Goal: Task Accomplishment & Management: Manage account settings

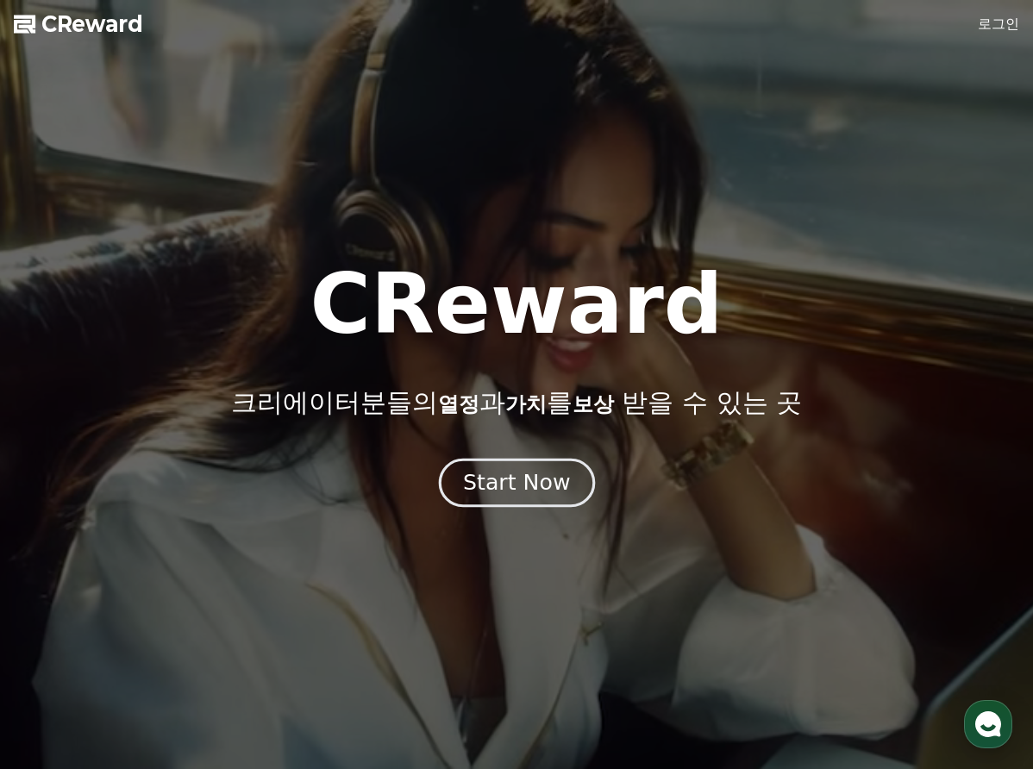
click at [505, 483] on div "Start Now" at bounding box center [516, 482] width 107 height 29
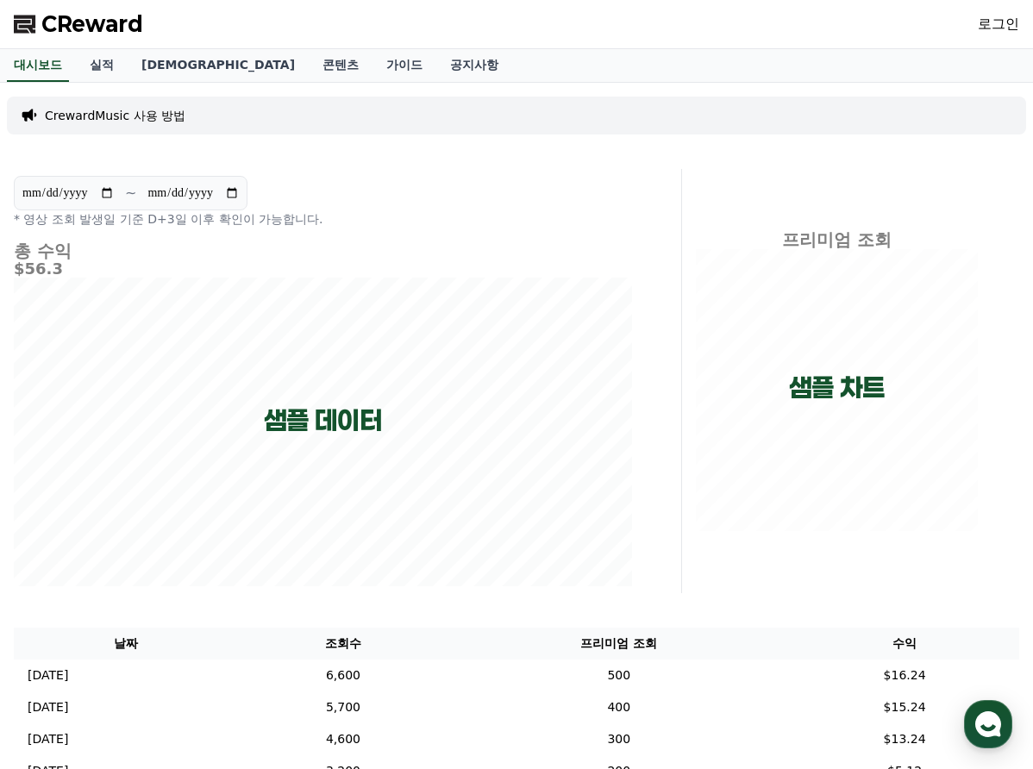
click at [1002, 23] on link "로그인" at bounding box center [998, 24] width 41 height 21
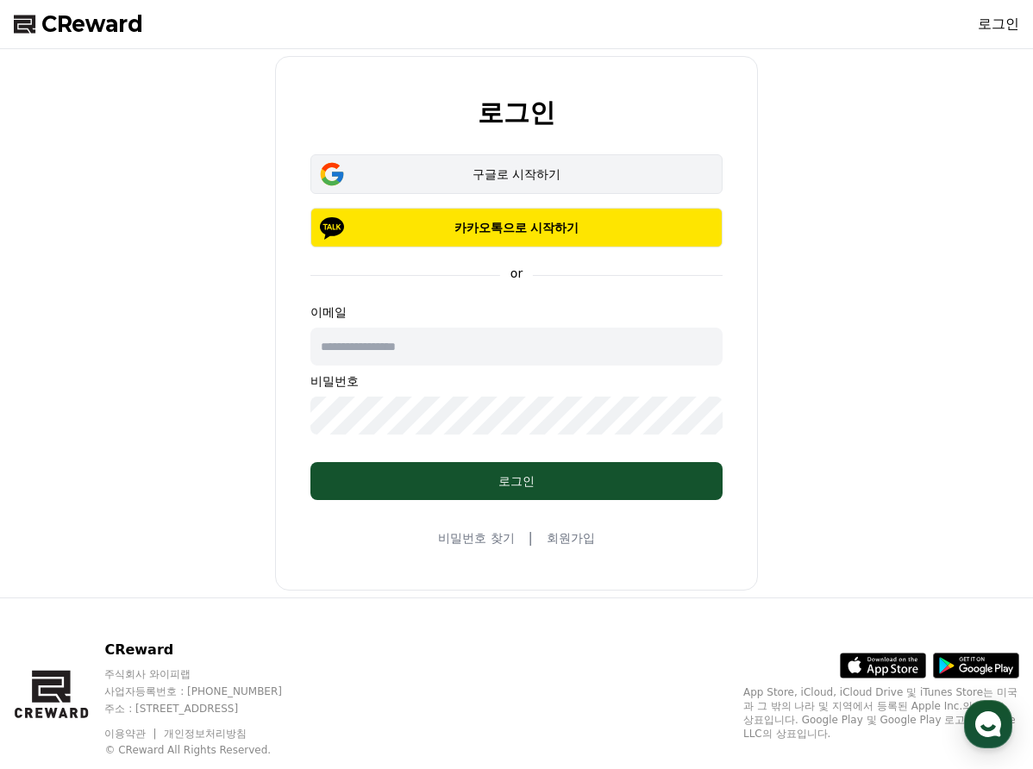
click at [492, 179] on div "구글로 시작하기" at bounding box center [517, 174] width 362 height 17
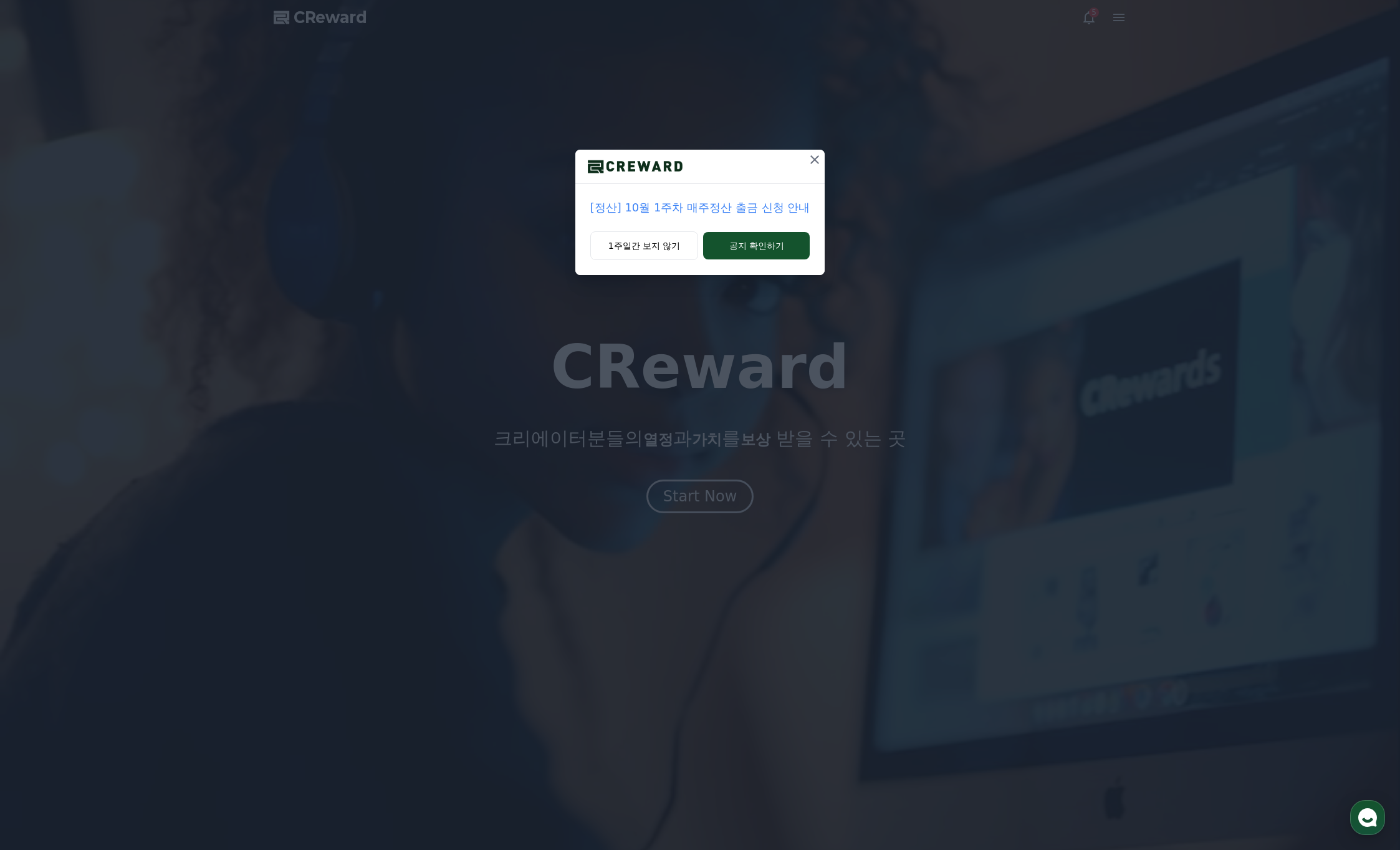
click at [682, 212] on p "[정산] 10월 1주차 매주정산 출금 신청 안내" at bounding box center [700, 207] width 220 height 17
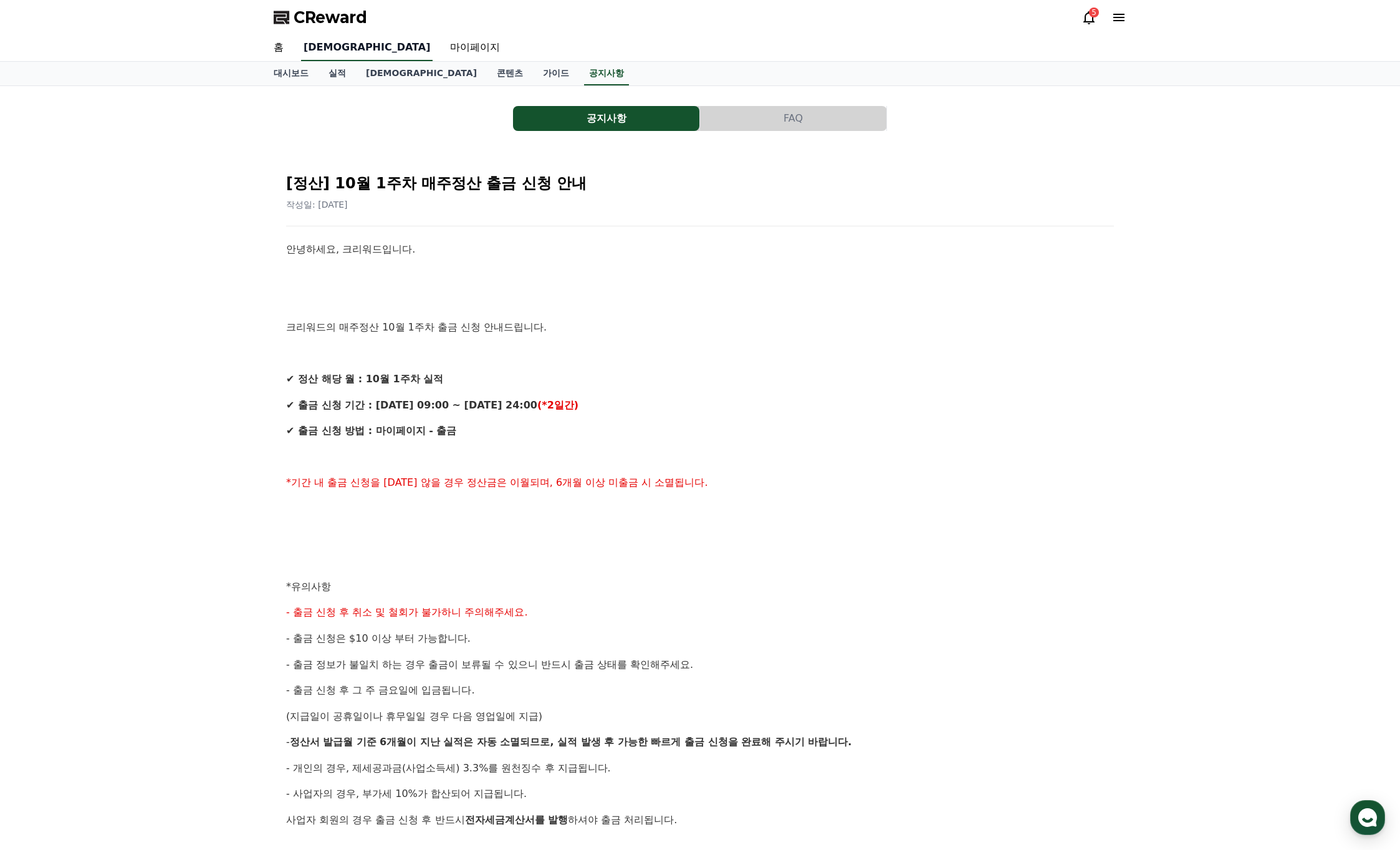
click at [309, 51] on link "음원" at bounding box center [367, 48] width 132 height 26
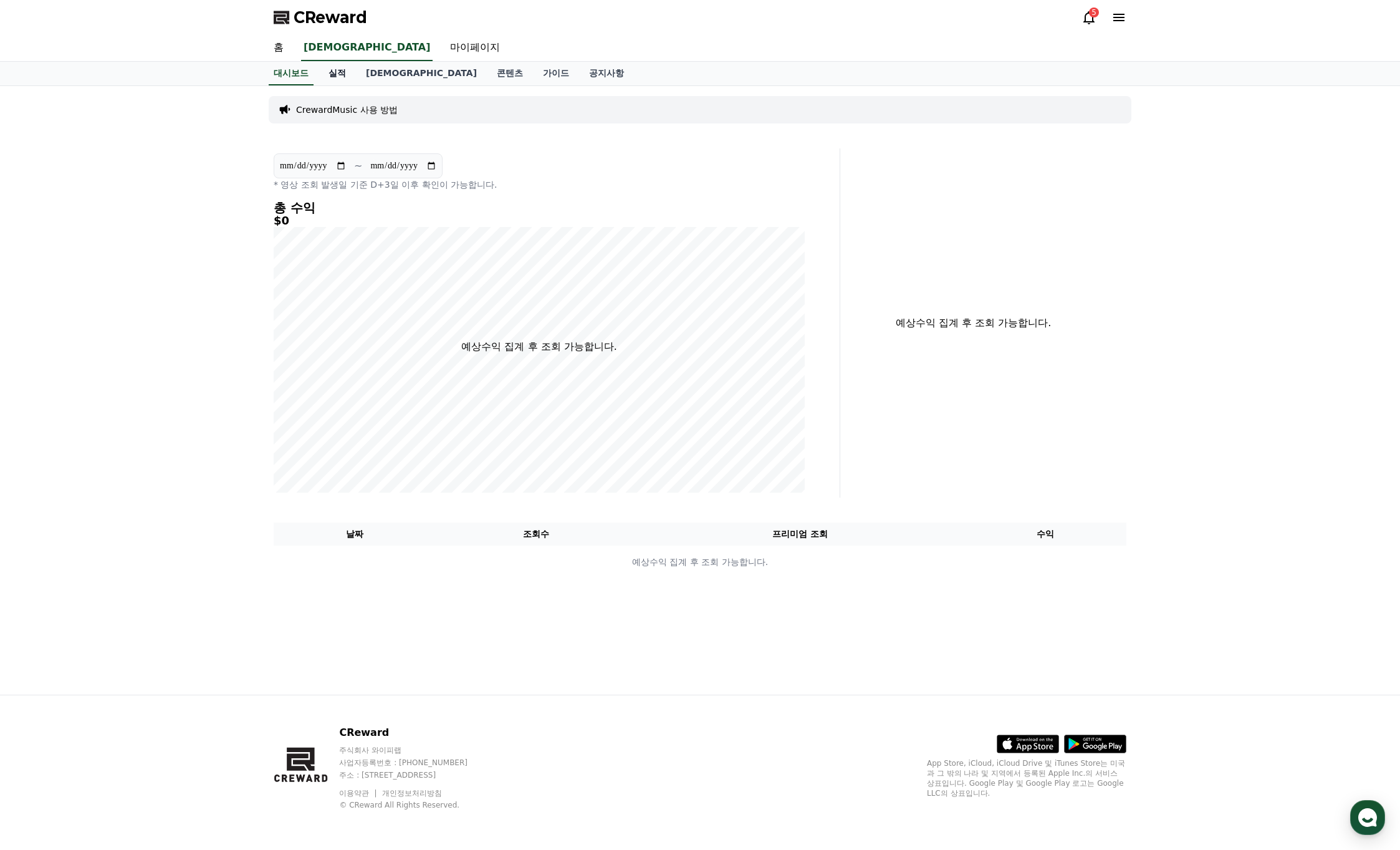
click at [333, 74] on link "실적" at bounding box center [338, 73] width 38 height 24
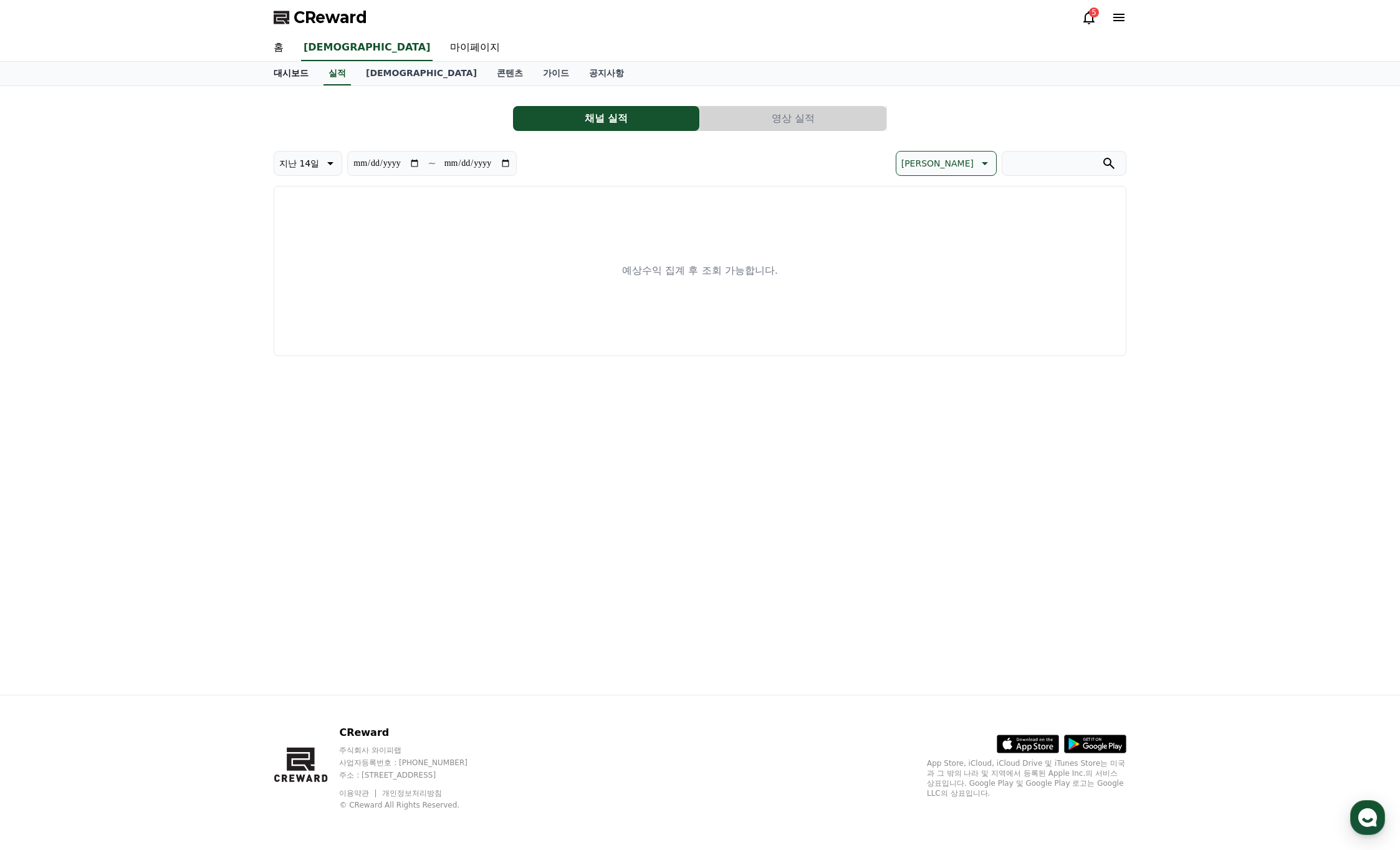
click at [279, 71] on link "대시보드" at bounding box center [291, 73] width 55 height 24
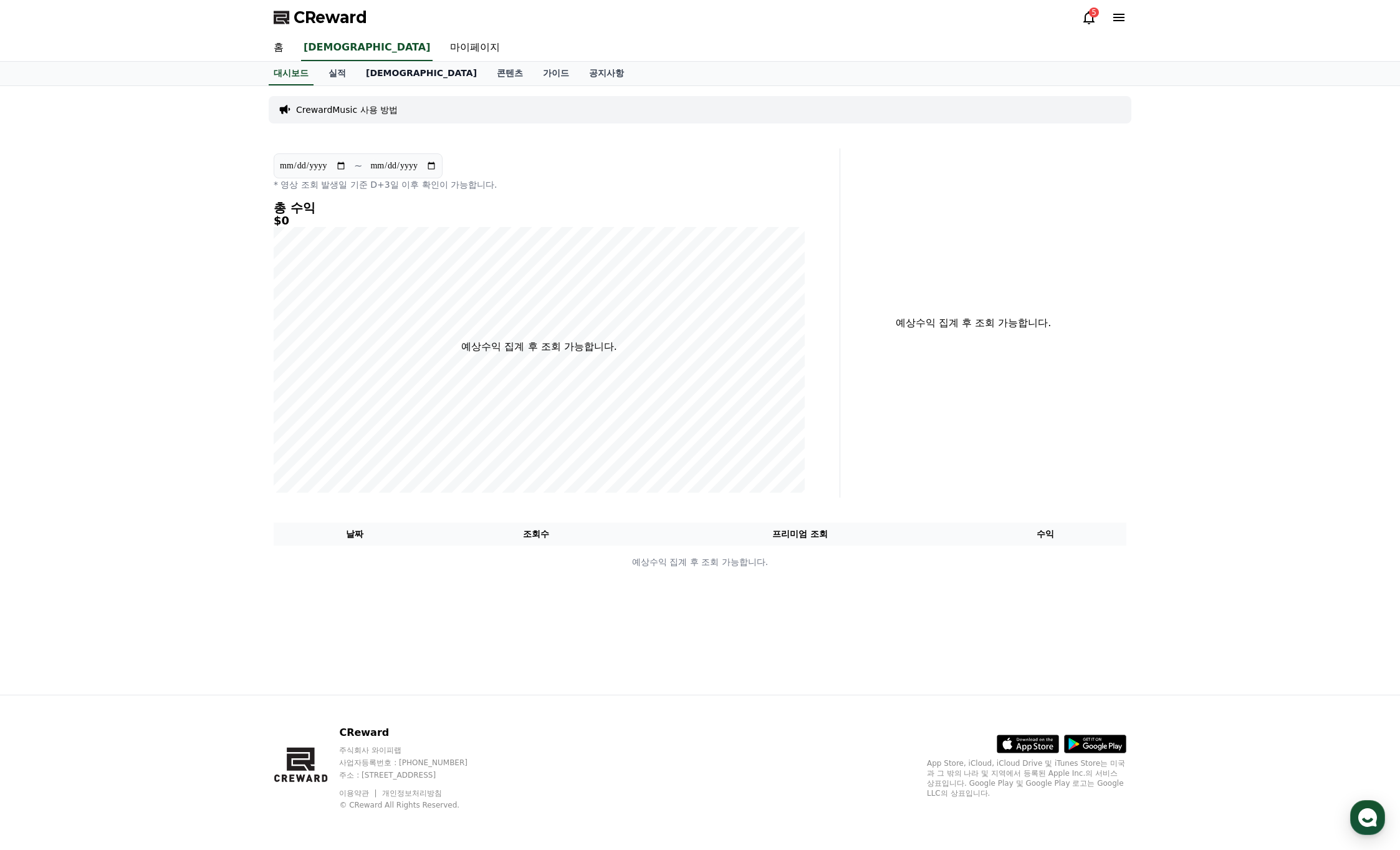
click at [364, 72] on link "음원" at bounding box center [421, 73] width 131 height 24
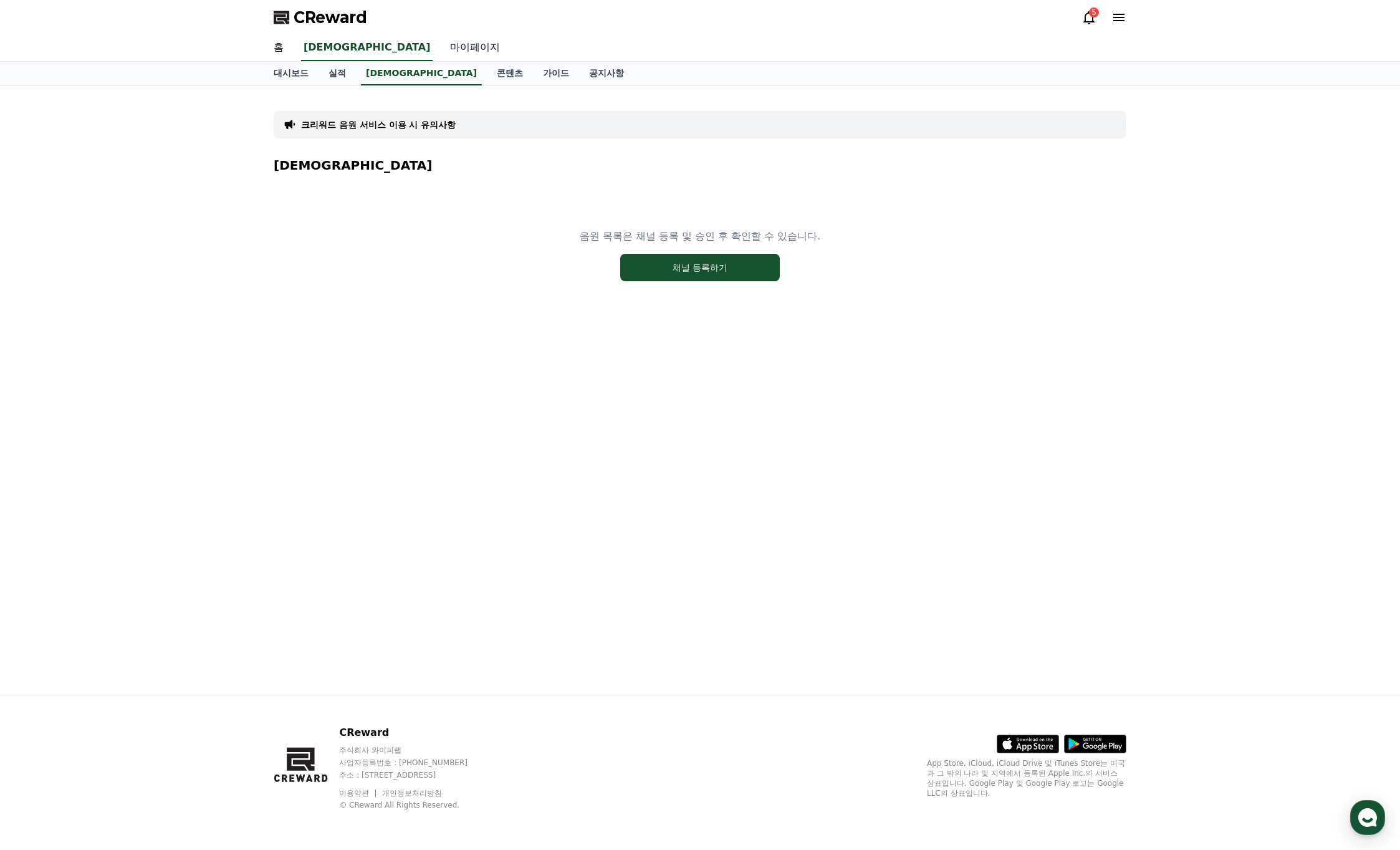
click at [440, 51] on link "마이페이지" at bounding box center [475, 48] width 70 height 26
select select "**********"
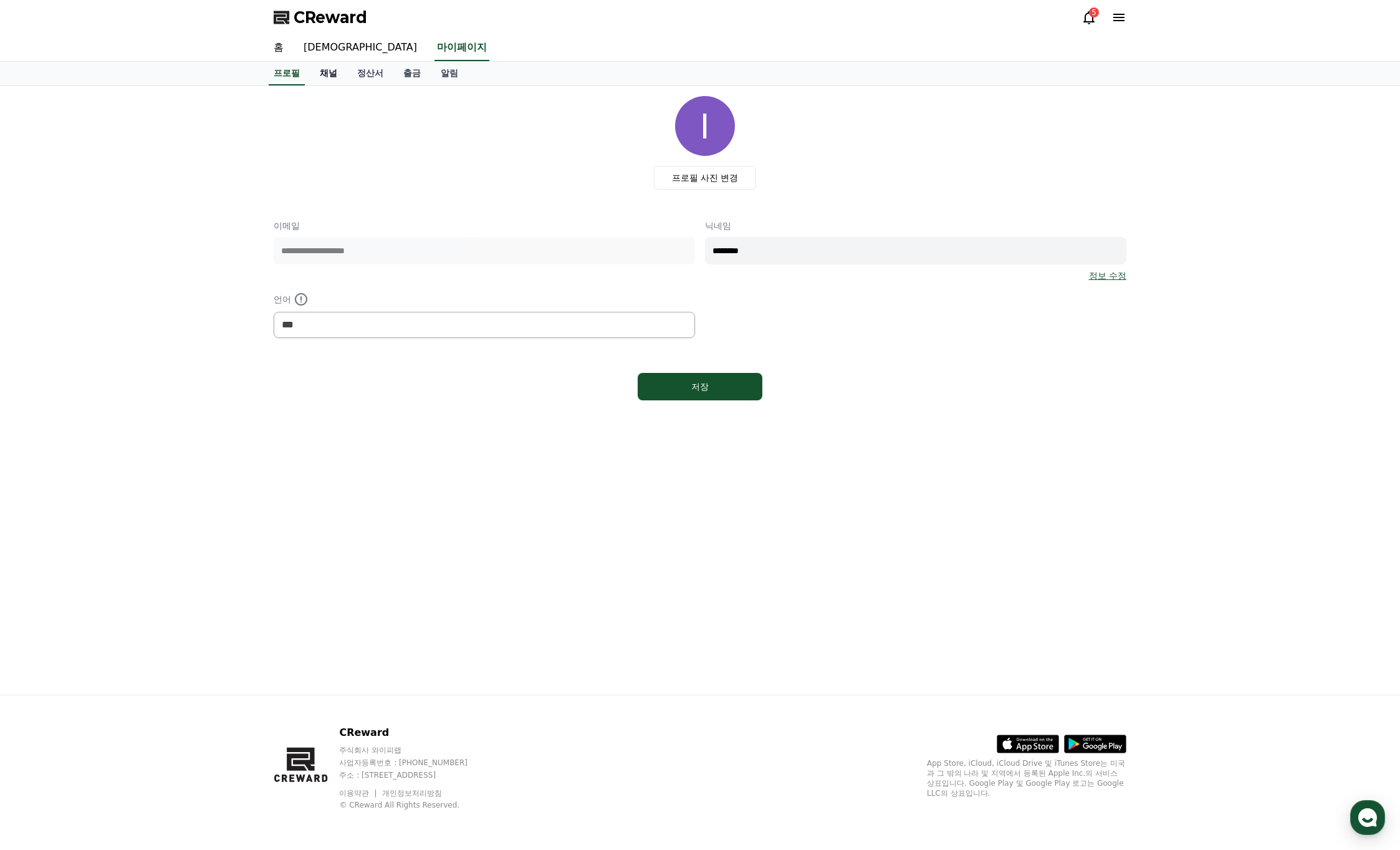
click at [325, 74] on link "채널" at bounding box center [329, 73] width 38 height 24
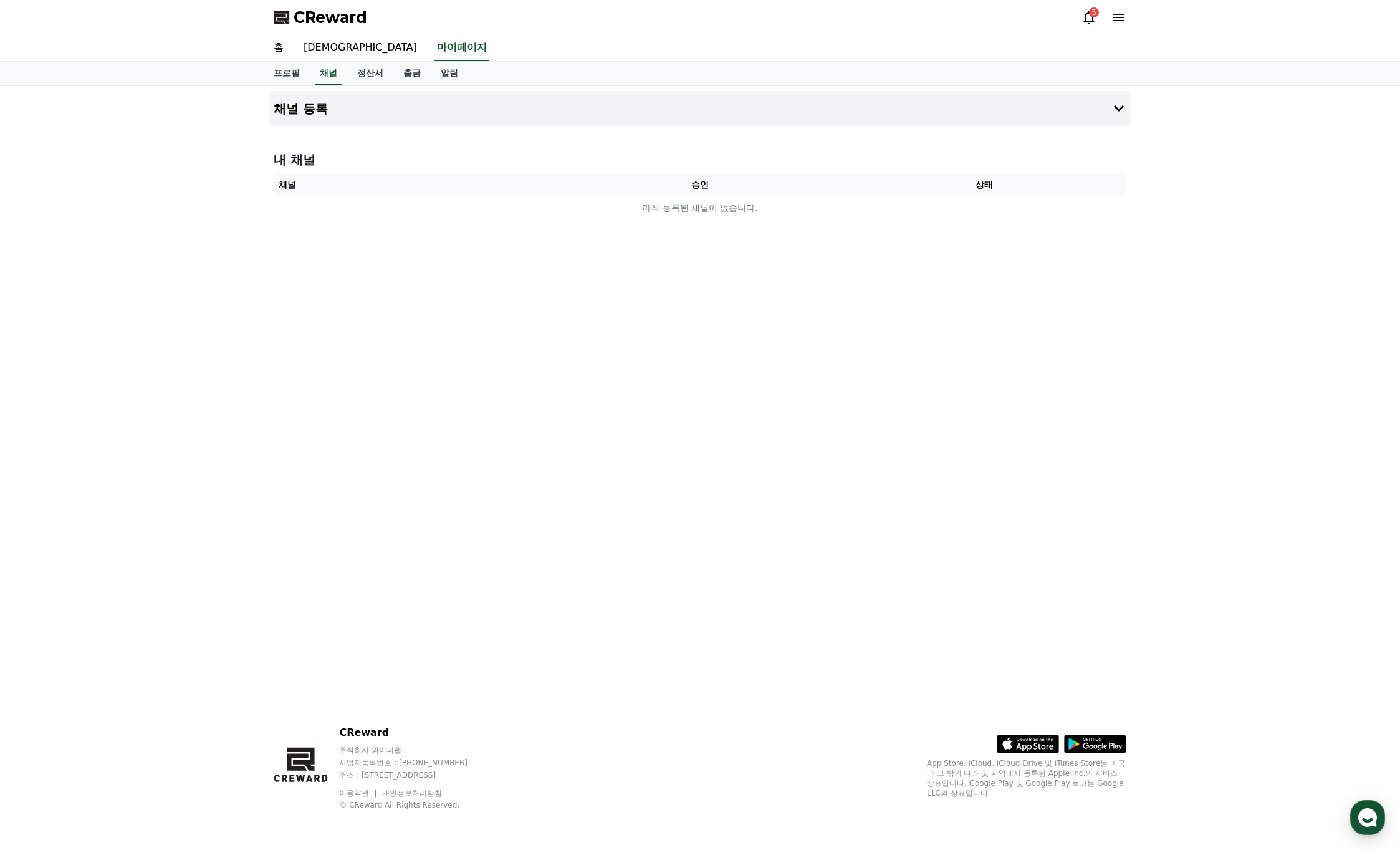
click at [1121, 17] on icon at bounding box center [1119, 17] width 12 height 7
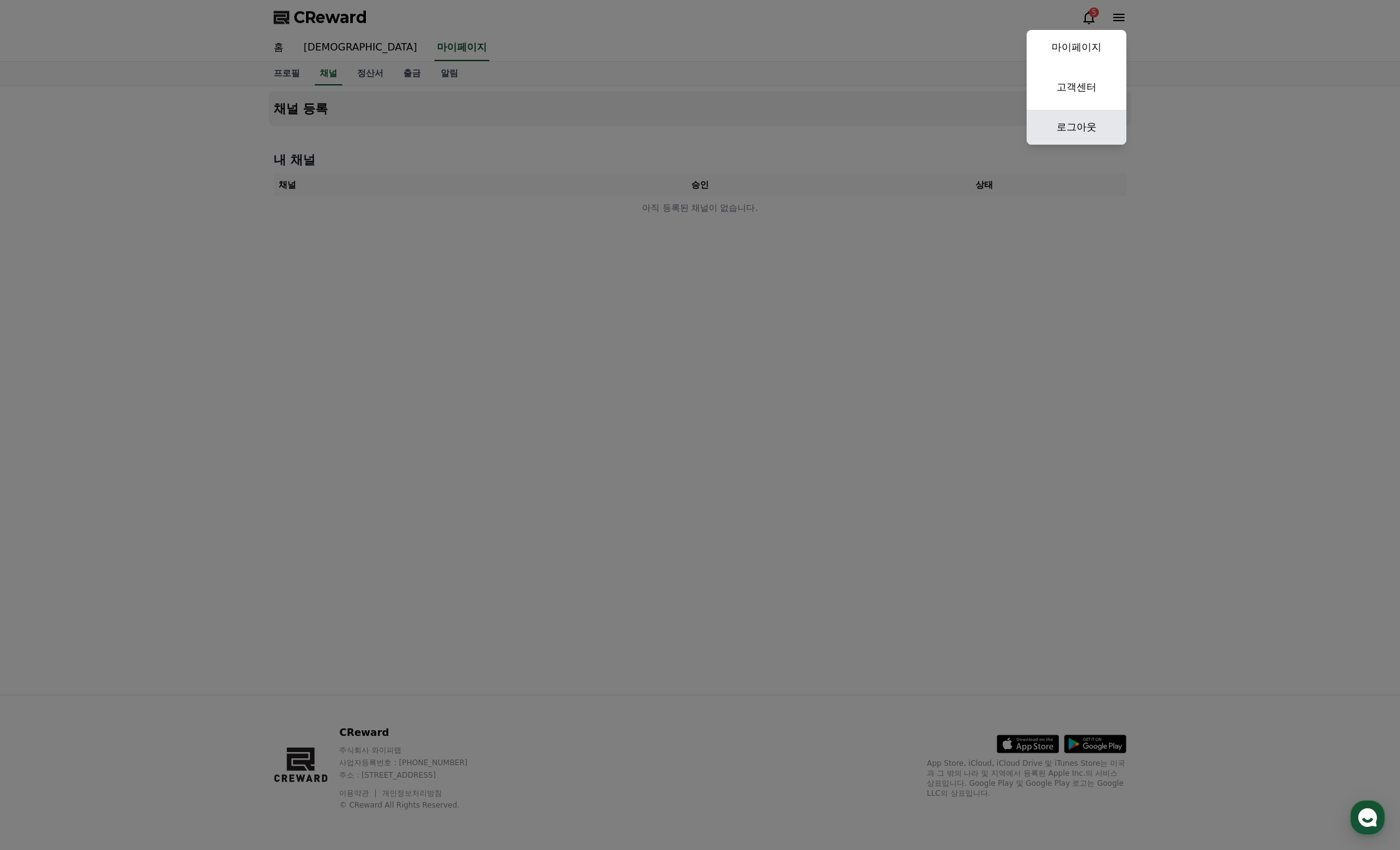
click at [1099, 125] on link "로그아웃" at bounding box center [1077, 127] width 100 height 35
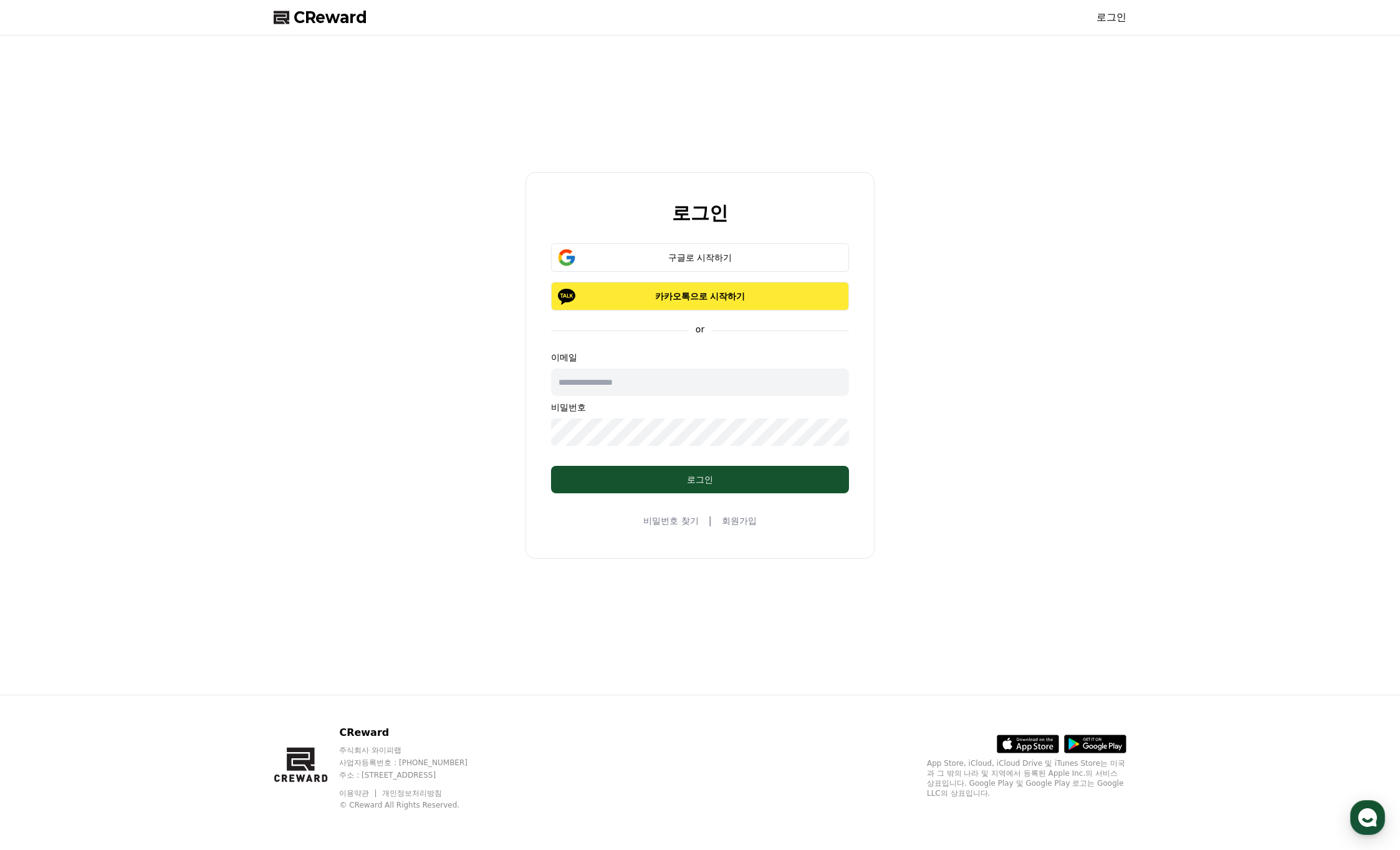
click at [699, 300] on p "카카오톡으로 시작하기" at bounding box center [700, 296] width 262 height 12
